Goal: Transaction & Acquisition: Download file/media

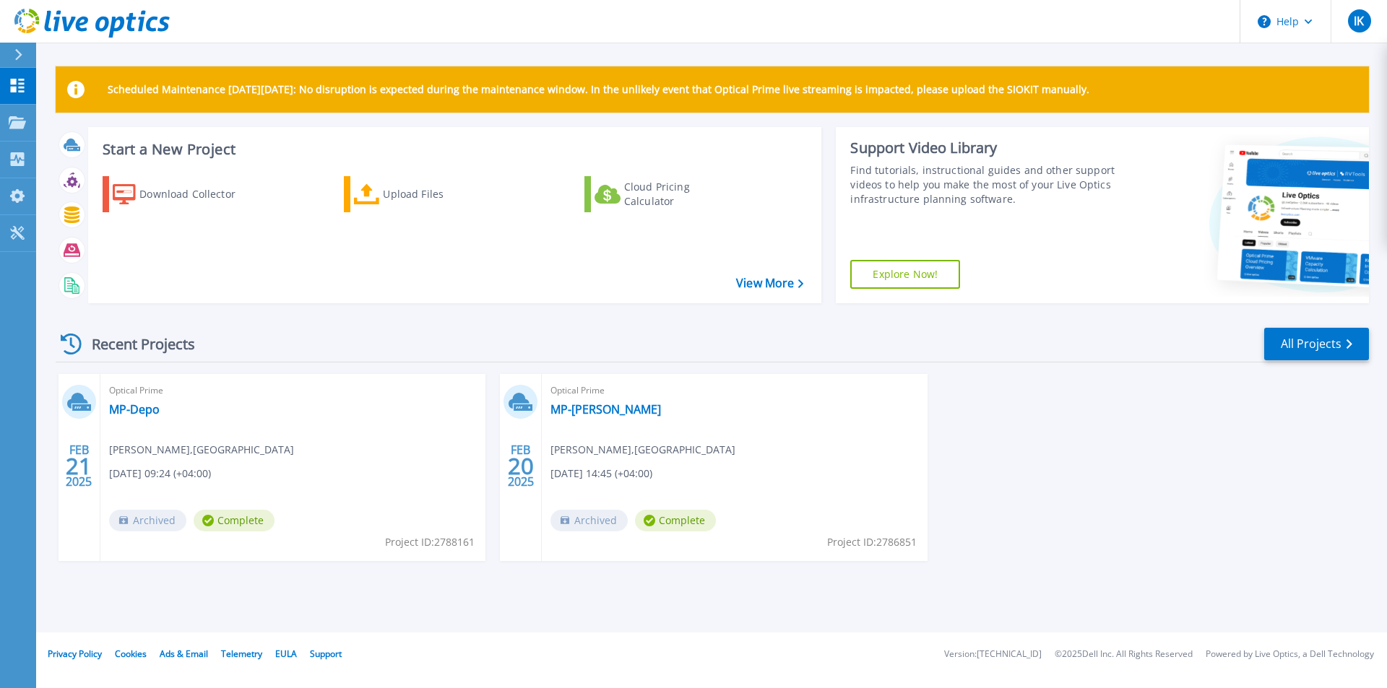
click at [132, 103] on div "Scheduled Maintenance [DATE][DATE]: No disruption is expected during the mainte…" at bounding box center [712, 89] width 1313 height 46
click at [78, 19] on icon at bounding box center [82, 24] width 12 height 15
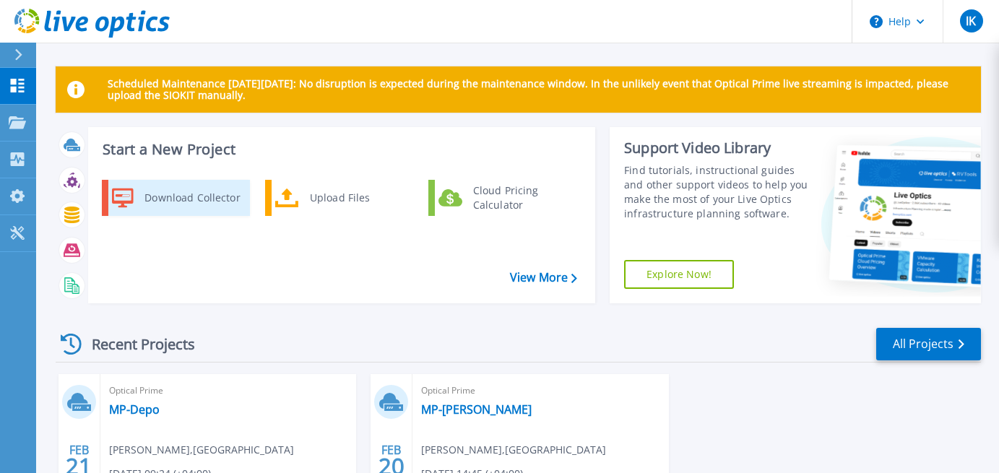
click at [209, 197] on div "Download Collector" at bounding box center [191, 197] width 109 height 29
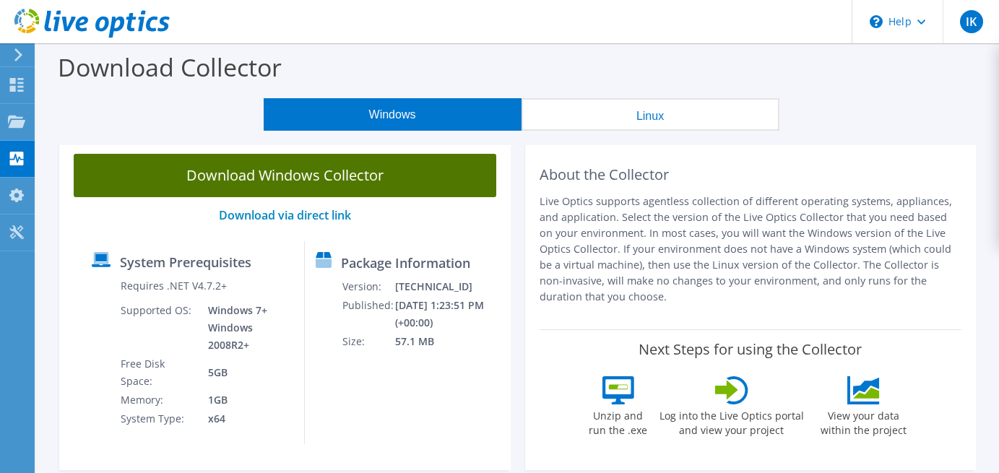
click at [332, 173] on link "Download Windows Collector" at bounding box center [285, 175] width 422 height 43
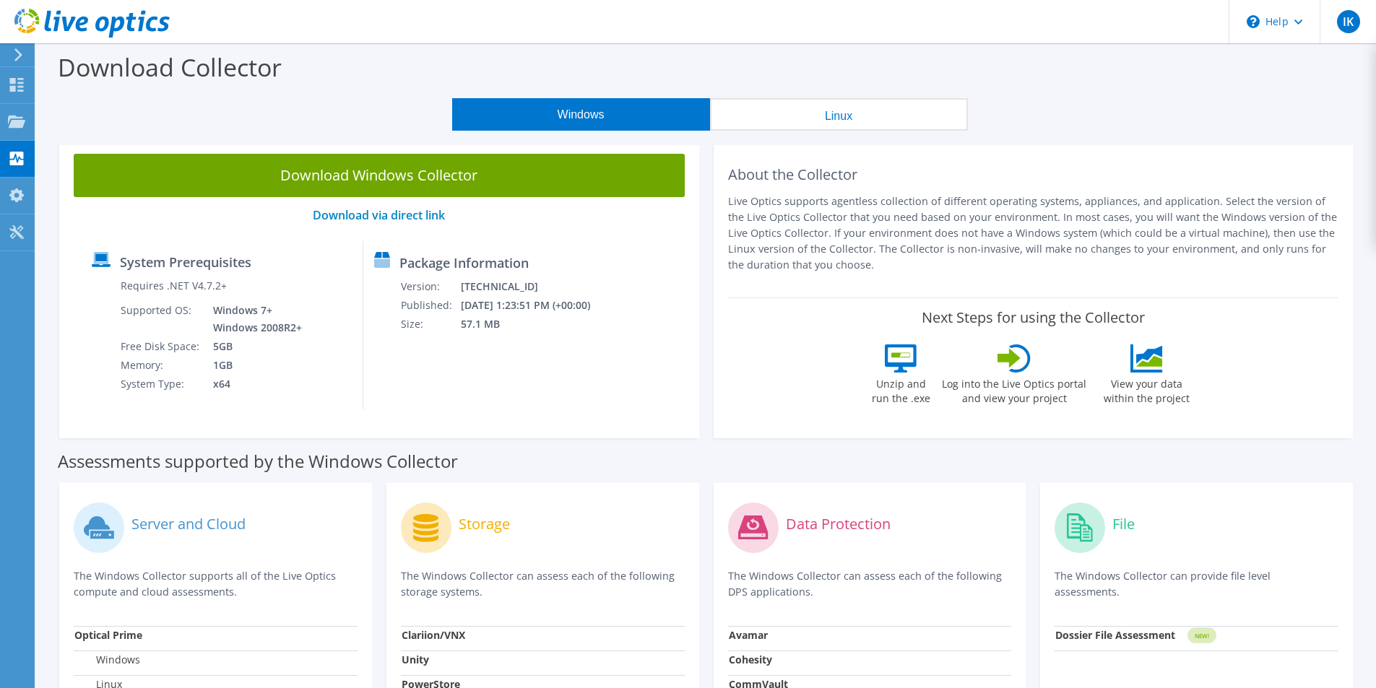
click at [119, 25] on icon at bounding box center [91, 24] width 155 height 30
